Goal: Information Seeking & Learning: Learn about a topic

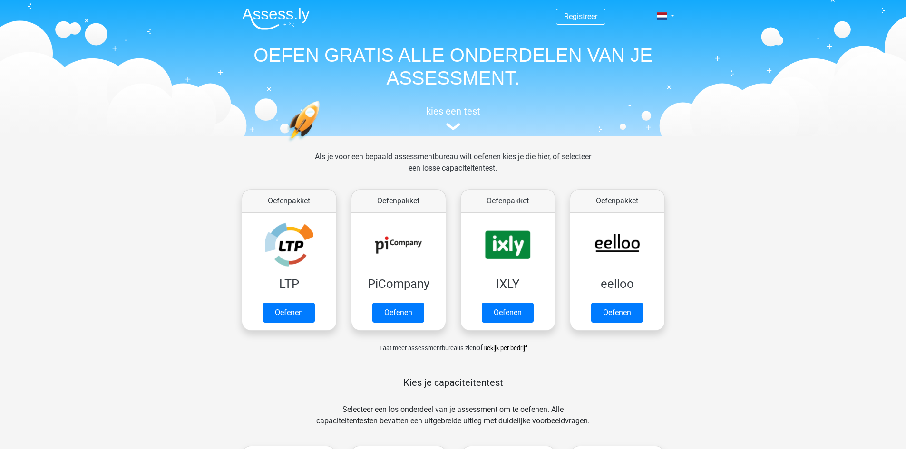
scroll to position [369, 0]
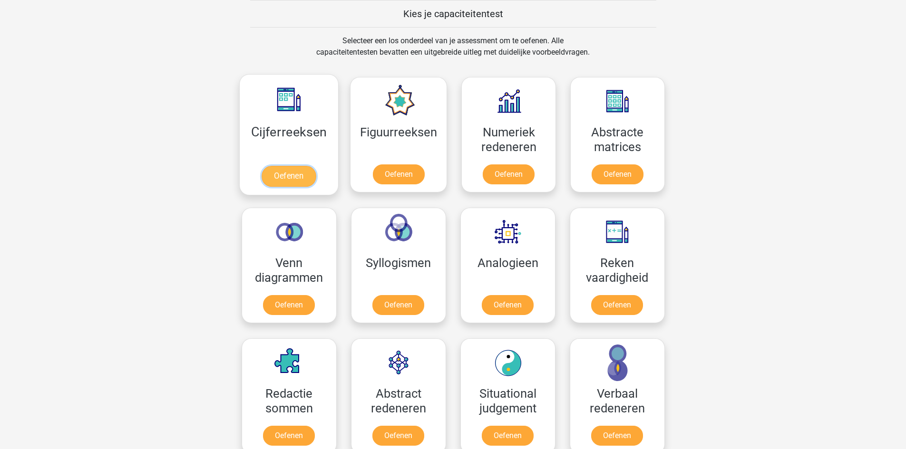
click at [288, 175] on link "Oefenen" at bounding box center [289, 176] width 54 height 21
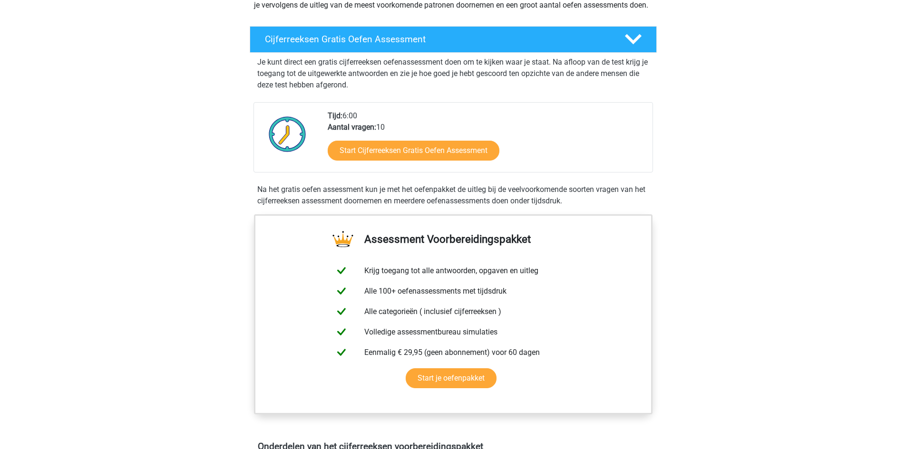
scroll to position [143, 0]
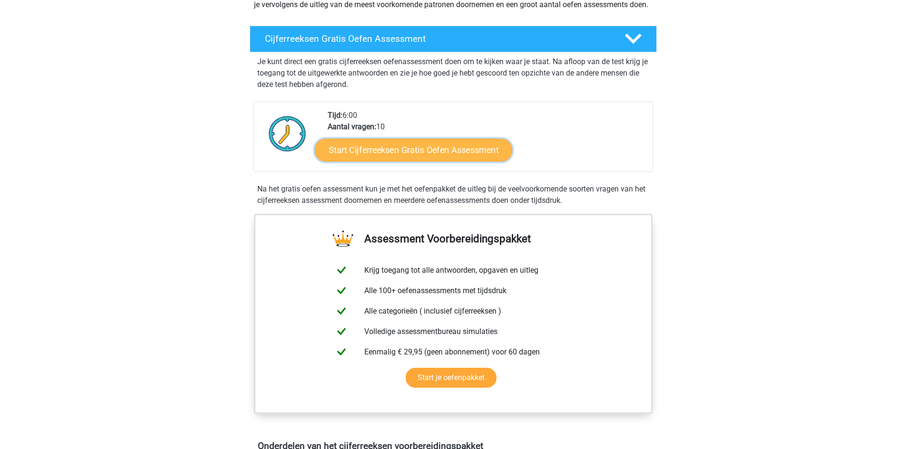
click at [400, 161] on link "Start Cijferreeksen Gratis Oefen Assessment" at bounding box center [413, 149] width 197 height 23
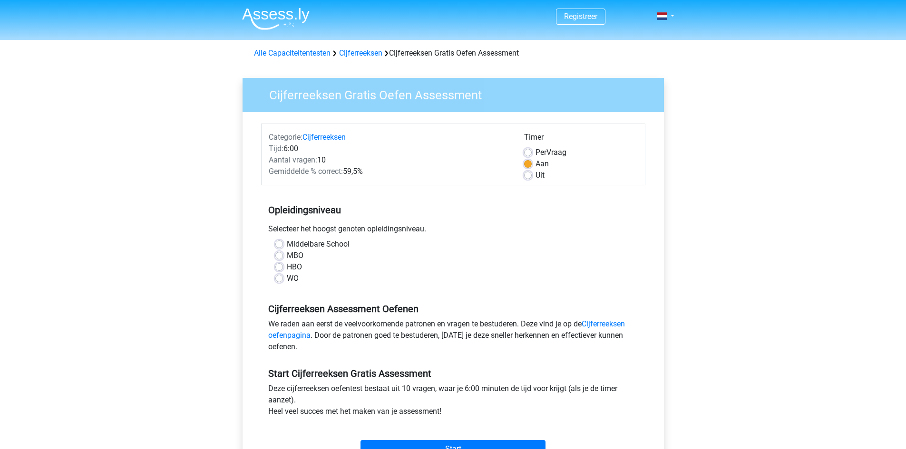
click at [287, 280] on label "WO" at bounding box center [293, 278] width 12 height 11
click at [280, 280] on input "WO" at bounding box center [279, 278] width 8 height 10
radio input "true"
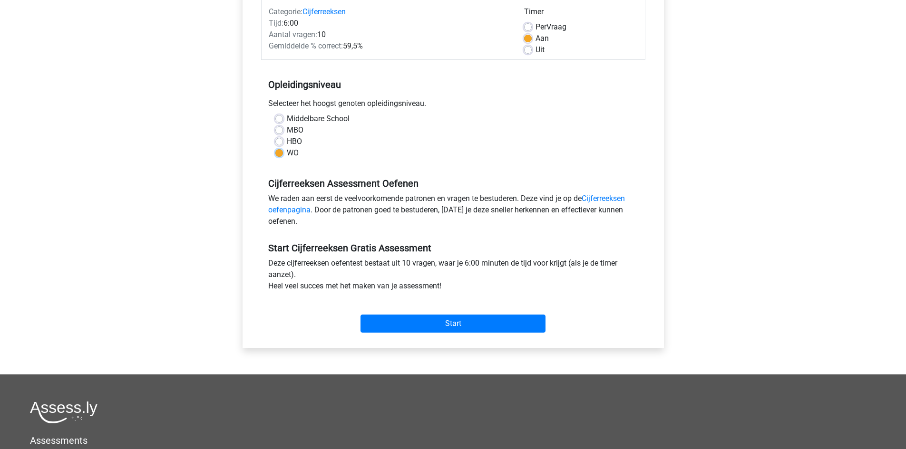
scroll to position [143, 0]
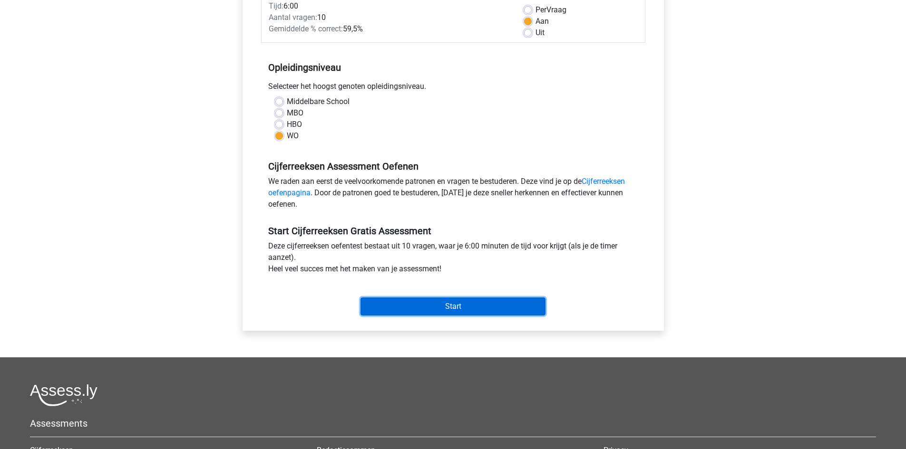
click at [448, 306] on input "Start" at bounding box center [452, 307] width 185 height 18
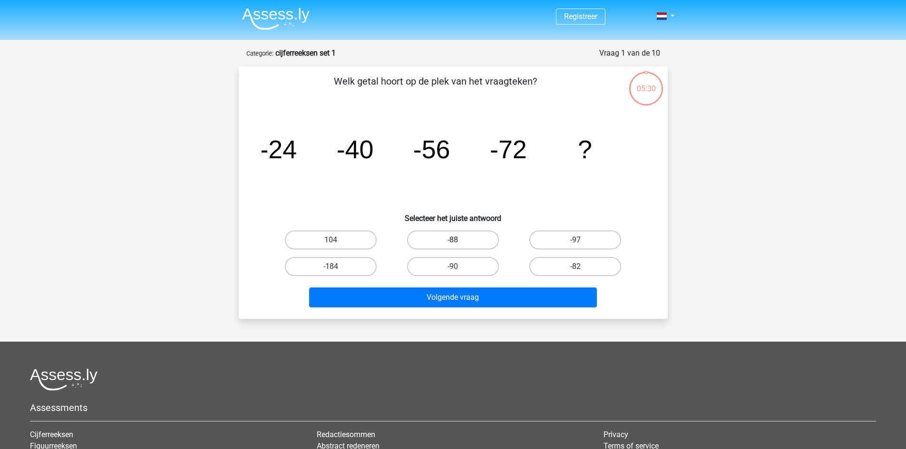
click at [453, 238] on label "-88" at bounding box center [453, 240] width 92 height 19
click at [453, 240] on input "-88" at bounding box center [456, 243] width 6 height 6
radio input "true"
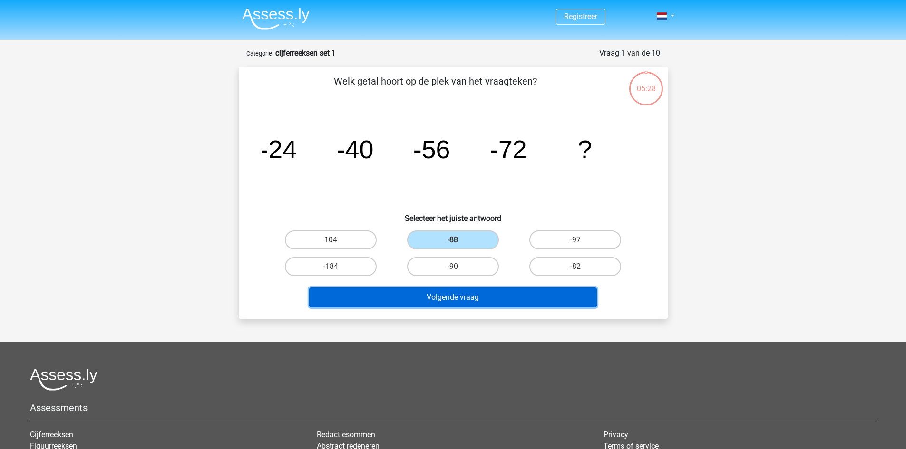
click at [454, 295] on button "Volgende vraag" at bounding box center [453, 298] width 288 height 20
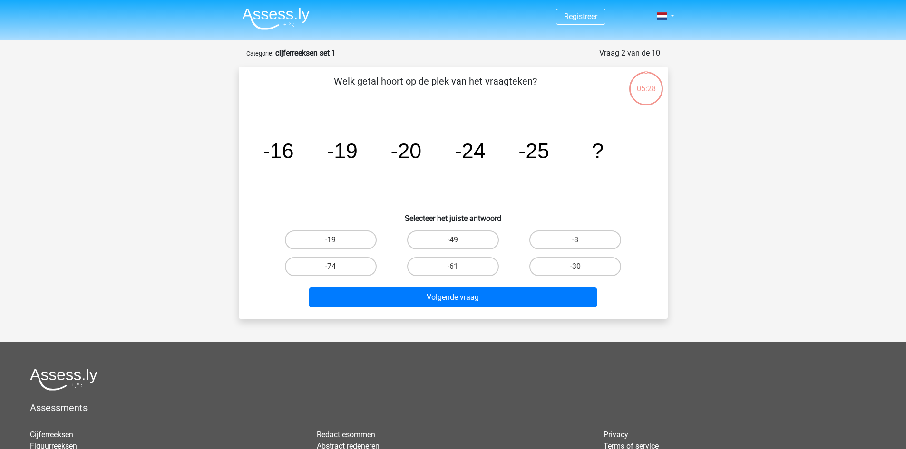
scroll to position [48, 0]
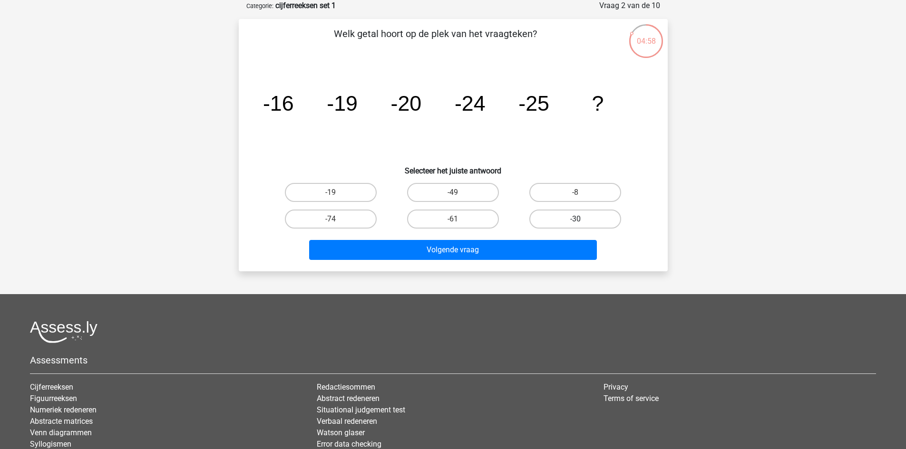
drag, startPoint x: 590, startPoint y: 222, endPoint x: 581, endPoint y: 231, distance: 13.1
click at [590, 221] on label "-30" at bounding box center [575, 219] width 92 height 19
click at [582, 221] on input "-30" at bounding box center [578, 222] width 6 height 6
radio input "true"
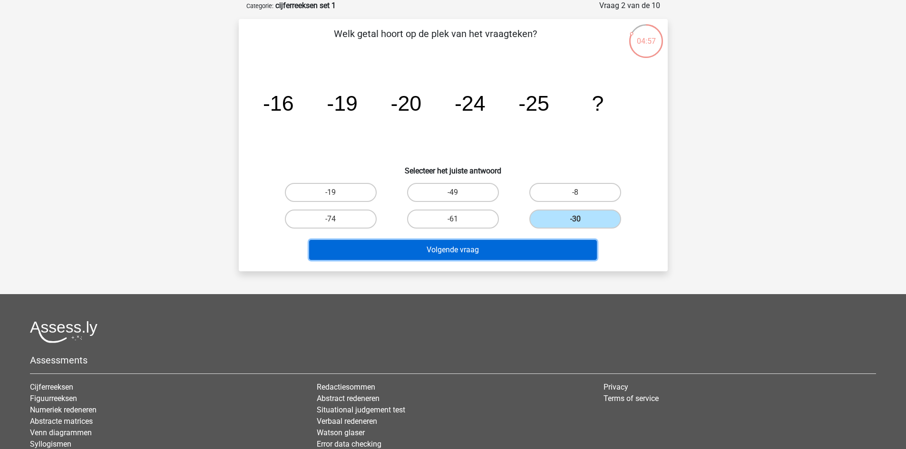
click at [458, 251] on button "Volgende vraag" at bounding box center [453, 250] width 288 height 20
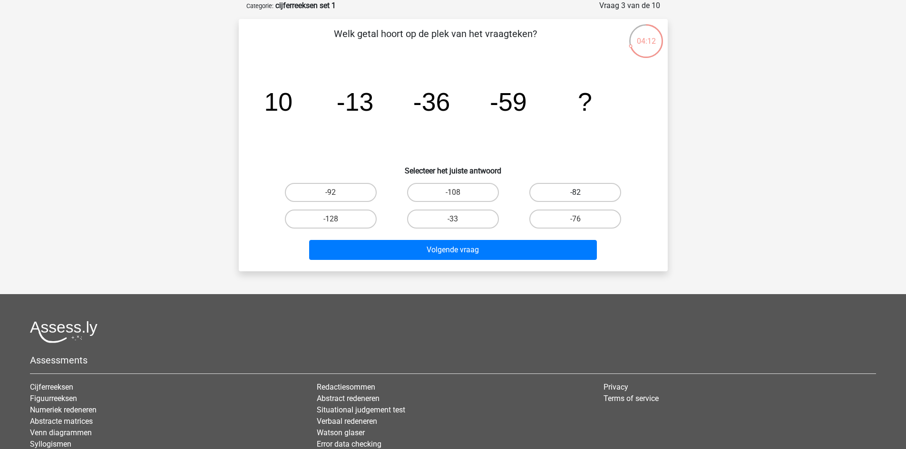
click at [574, 193] on label "-82" at bounding box center [575, 192] width 92 height 19
click at [575, 193] on input "-82" at bounding box center [578, 196] width 6 height 6
radio input "true"
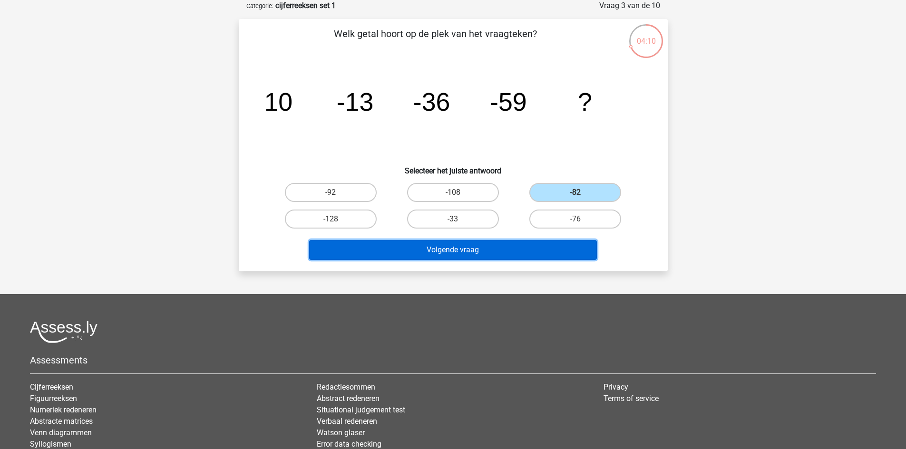
click at [433, 246] on button "Volgende vraag" at bounding box center [453, 250] width 288 height 20
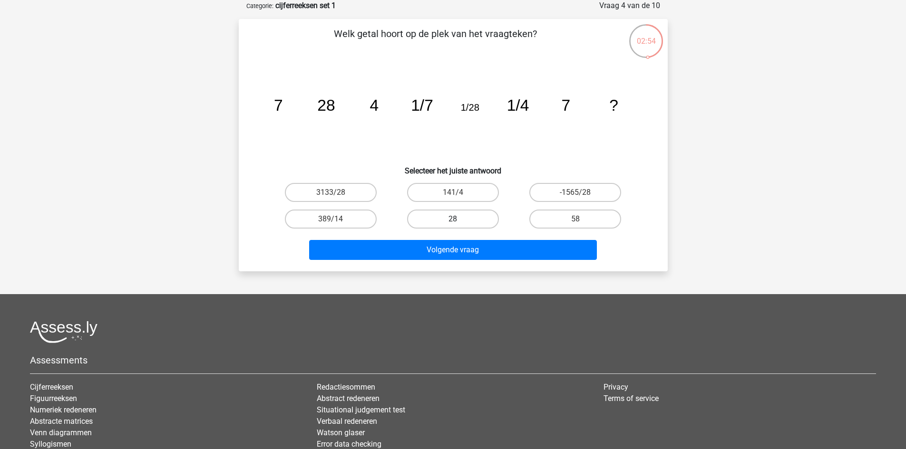
click at [426, 222] on label "28" at bounding box center [453, 219] width 92 height 19
click at [453, 222] on input "28" at bounding box center [456, 222] width 6 height 6
radio input "true"
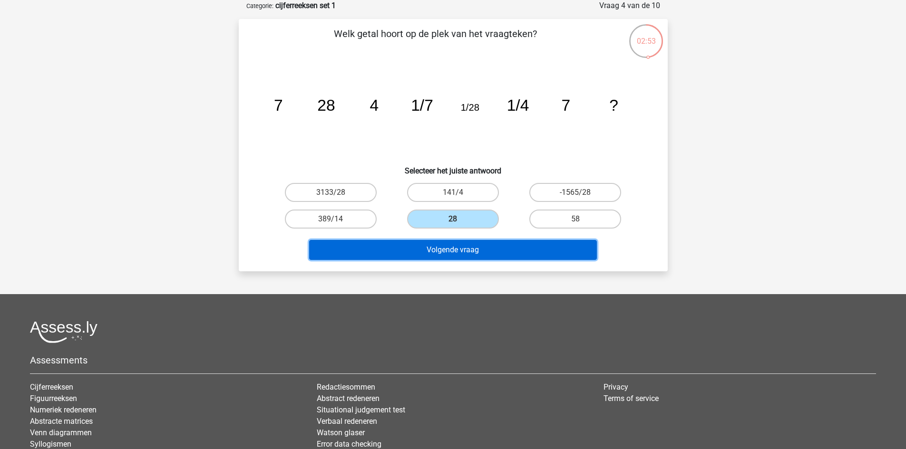
click at [432, 249] on button "Volgende vraag" at bounding box center [453, 250] width 288 height 20
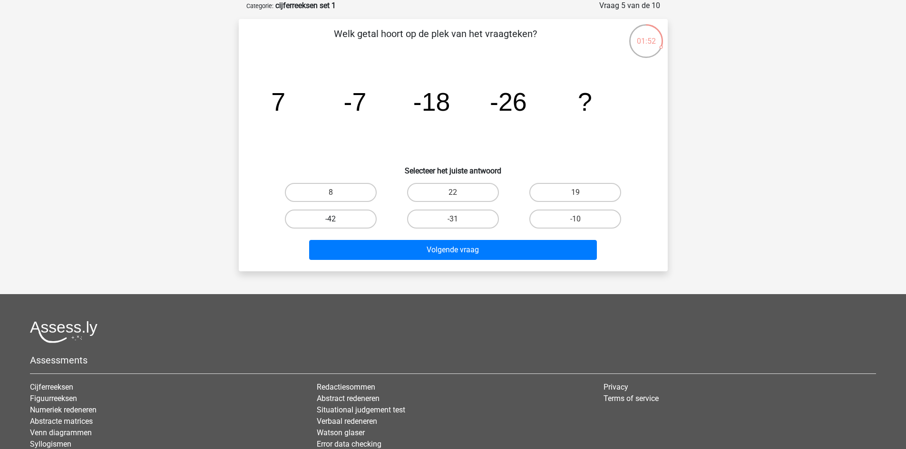
click at [322, 214] on label "-42" at bounding box center [331, 219] width 92 height 19
click at [330, 219] on input "-42" at bounding box center [333, 222] width 6 height 6
radio input "true"
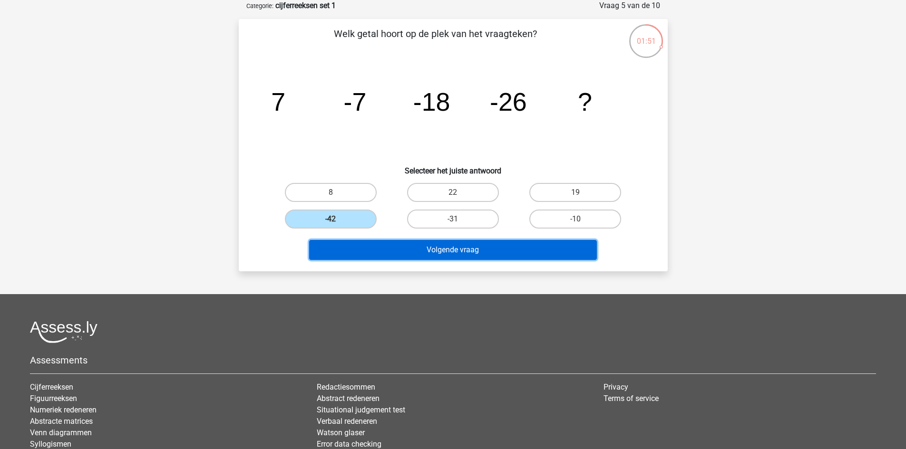
click at [445, 248] on button "Volgende vraag" at bounding box center [453, 250] width 288 height 20
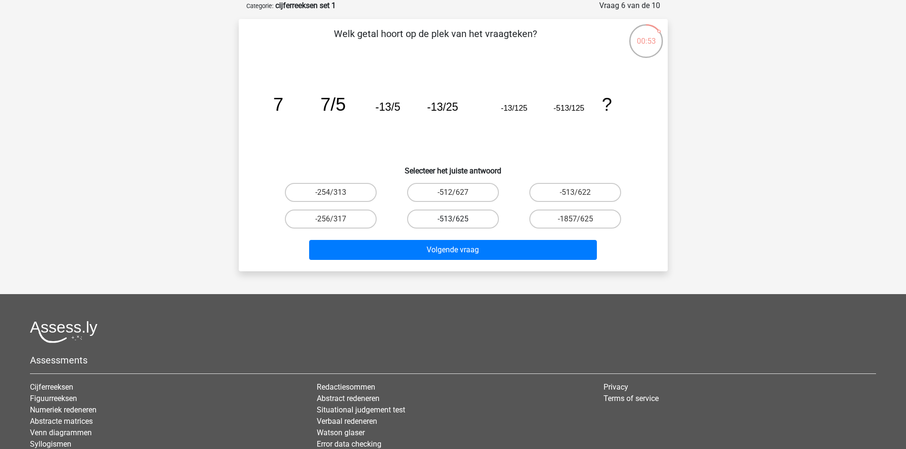
click at [446, 221] on label "-513/625" at bounding box center [453, 219] width 92 height 19
click at [453, 221] on input "-513/625" at bounding box center [456, 222] width 6 height 6
radio input "true"
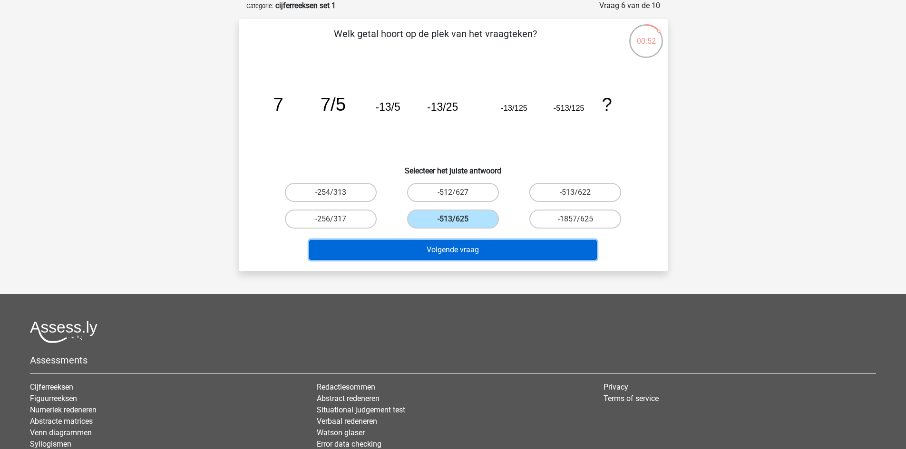
click at [450, 250] on button "Volgende vraag" at bounding box center [453, 250] width 288 height 20
